Goal: Task Accomplishment & Management: Use online tool/utility

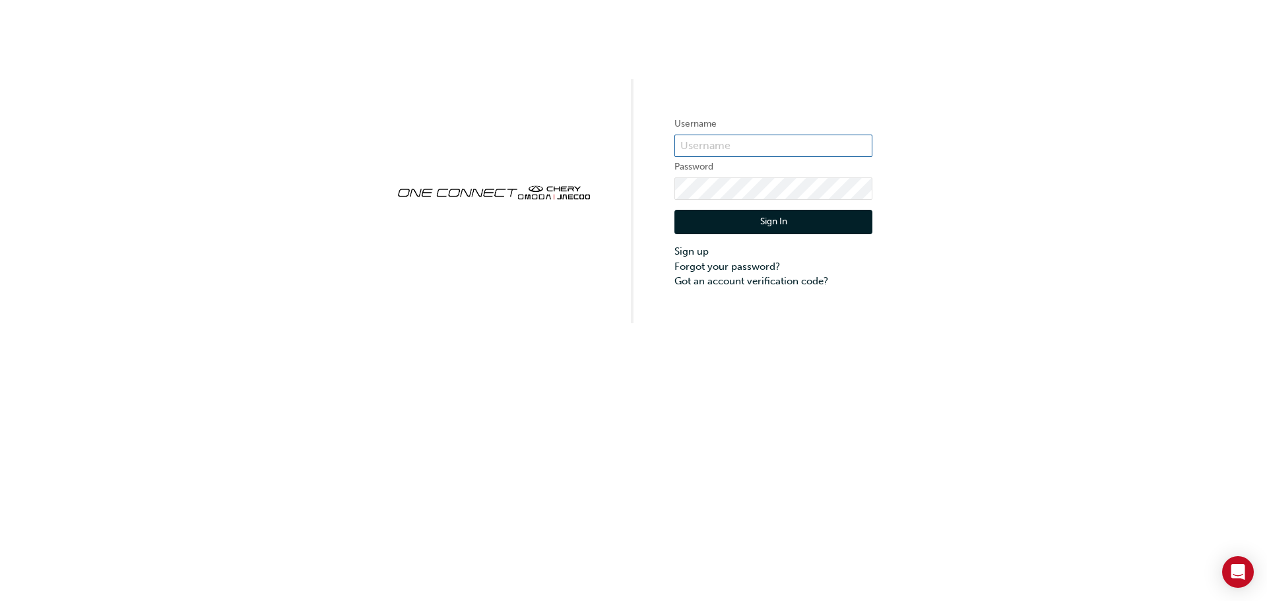
click at [725, 137] on input "text" at bounding box center [774, 146] width 198 height 22
type input "Service"
